Goal: Information Seeking & Learning: Learn about a topic

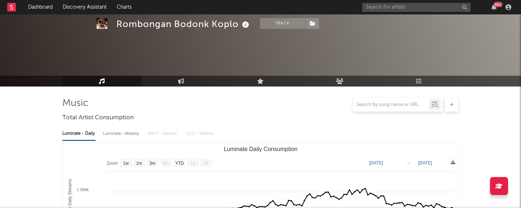
select select "1w"
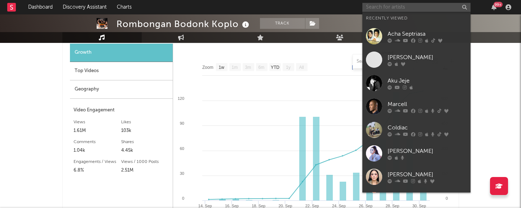
click at [387, 8] on input "text" at bounding box center [416, 7] width 108 height 9
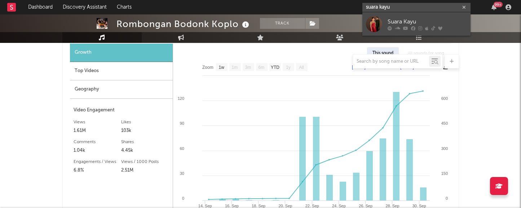
type input "suara kayu"
click at [406, 20] on div "Suara Kayu" at bounding box center [427, 21] width 79 height 9
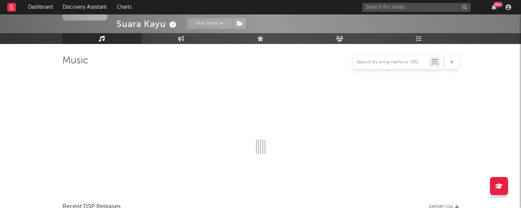
scroll to position [599, 0]
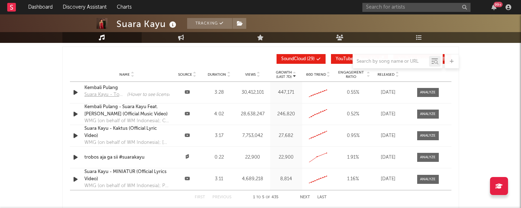
select select "6m"
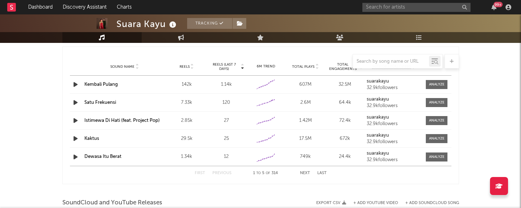
scroll to position [675, 0]
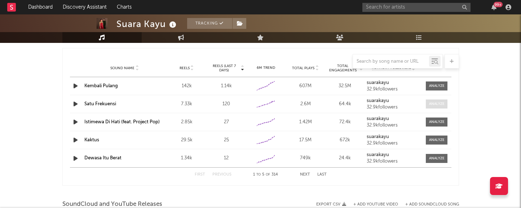
click at [441, 106] on div at bounding box center [437, 103] width 16 height 5
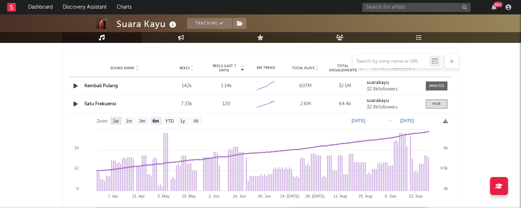
click at [118, 120] on text "1w" at bounding box center [116, 121] width 6 height 5
select select "1w"
type input "[DATE]"
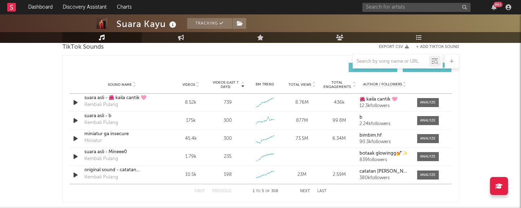
scroll to position [492, 0]
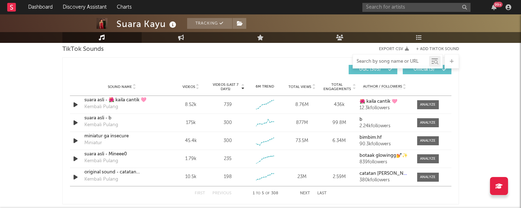
click at [367, 62] on input "text" at bounding box center [391, 62] width 76 height 6
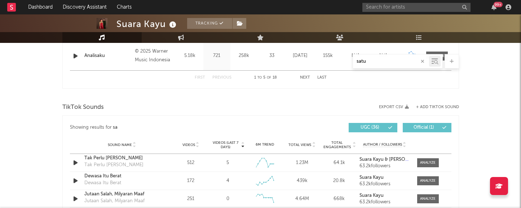
scroll to position [348, 0]
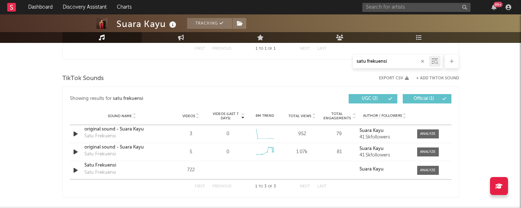
type input "satu frekuensi"
click at [433, 133] on div at bounding box center [428, 133] width 16 height 5
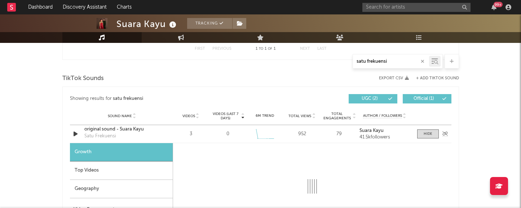
select select "1w"
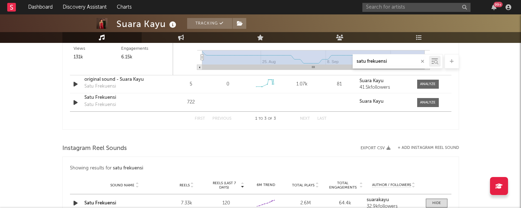
scroll to position [614, 0]
click at [422, 86] on div at bounding box center [428, 84] width 16 height 5
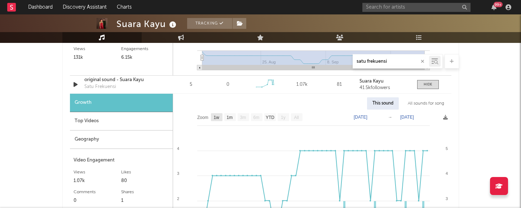
click at [218, 118] on text "1w" at bounding box center [216, 117] width 6 height 5
select select "1w"
type input "[DATE]"
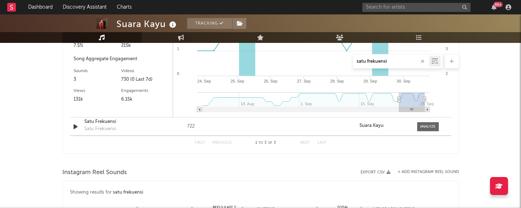
scroll to position [789, 0]
click at [423, 126] on div at bounding box center [428, 126] width 16 height 5
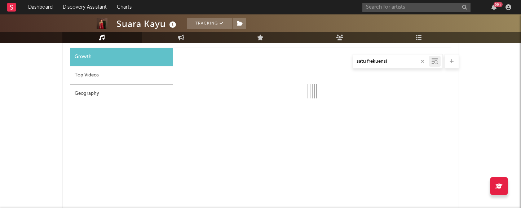
scroll to position [866, 0]
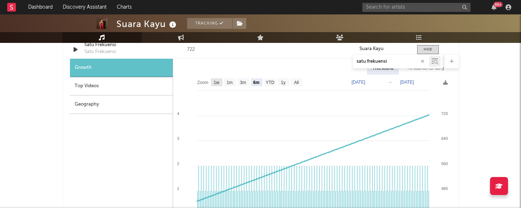
click at [216, 82] on text "1w" at bounding box center [216, 82] width 6 height 5
select select "1w"
type input "[DATE]"
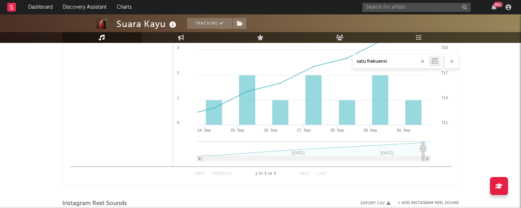
scroll to position [982, 0]
